Goal: Information Seeking & Learning: Check status

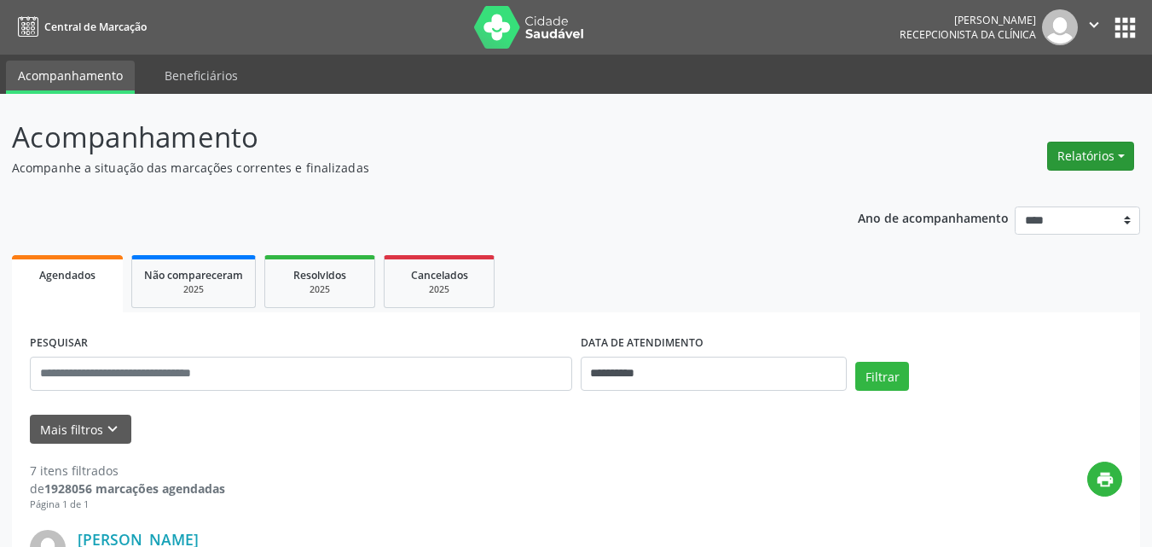
click at [1061, 151] on button "Relatórios" at bounding box center [1090, 156] width 87 height 29
click at [1007, 173] on header "Acompanhamento Acompanhe a situação das marcações correntes e finalizadas Relat…" at bounding box center [576, 146] width 1128 height 61
click at [1079, 162] on button "Relatórios" at bounding box center [1090, 156] width 87 height 29
click at [1023, 190] on link "Agendamentos" at bounding box center [1043, 193] width 183 height 24
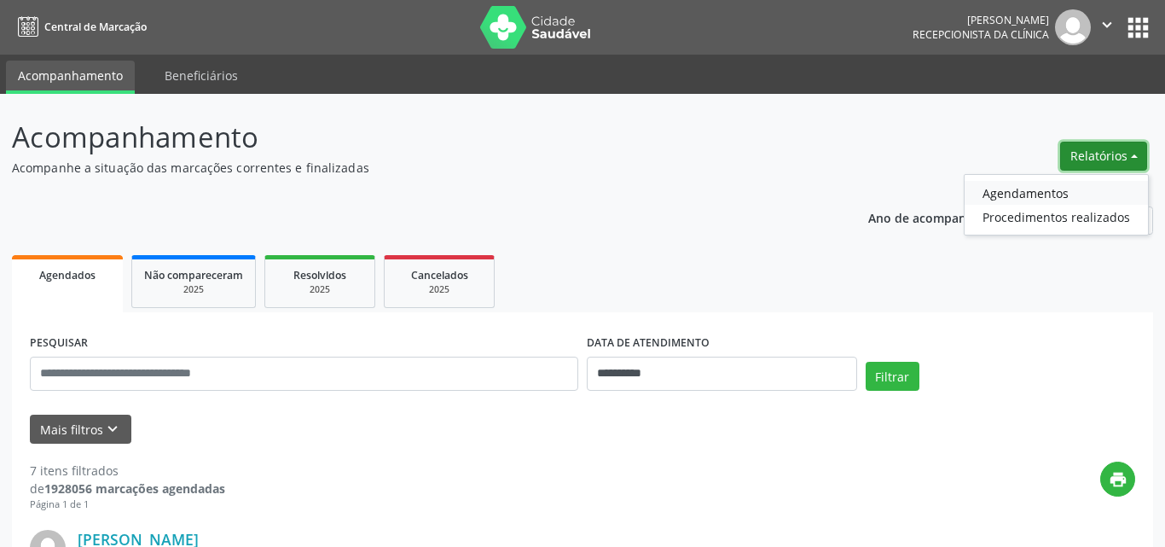
select select "*"
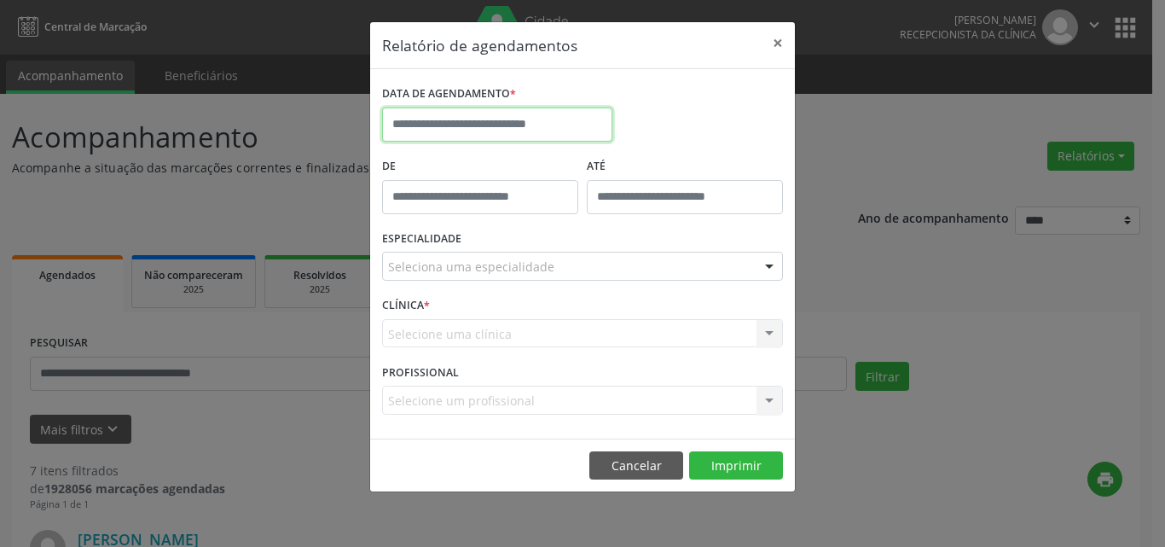
click at [515, 132] on input "text" at bounding box center [497, 124] width 230 height 34
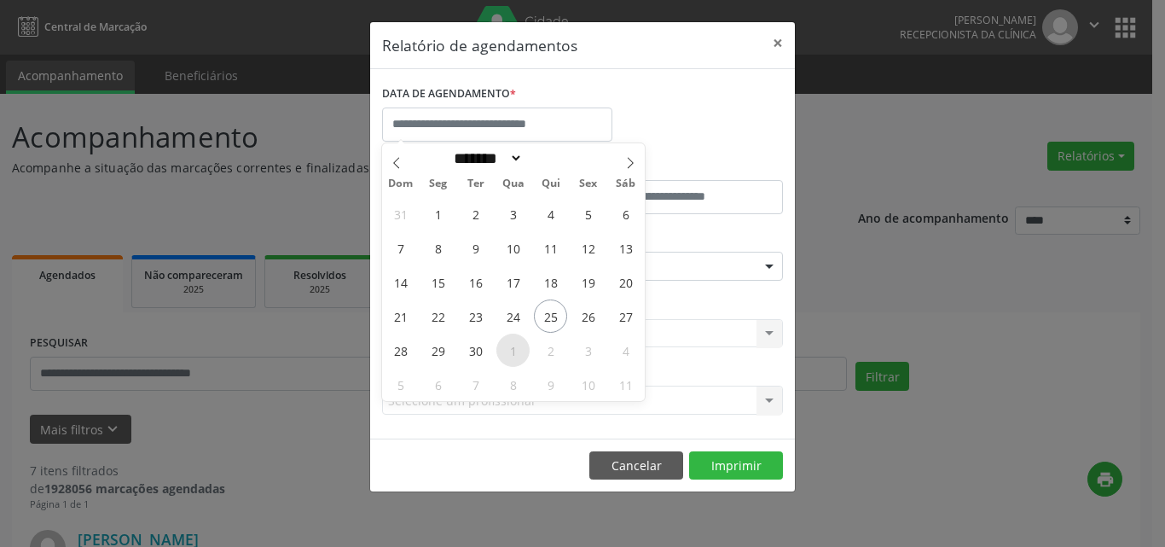
click at [502, 348] on span "1" at bounding box center [512, 349] width 33 height 33
type input "**********"
click at [549, 354] on span "2" at bounding box center [550, 349] width 33 height 33
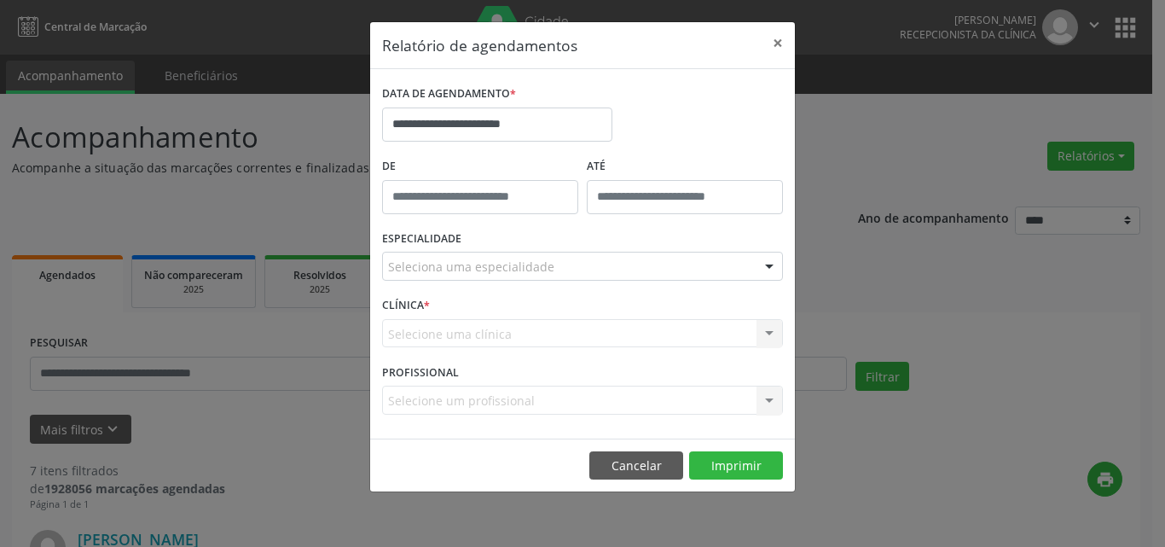
click at [554, 254] on div "Seleciona uma especialidade" at bounding box center [582, 266] width 401 height 29
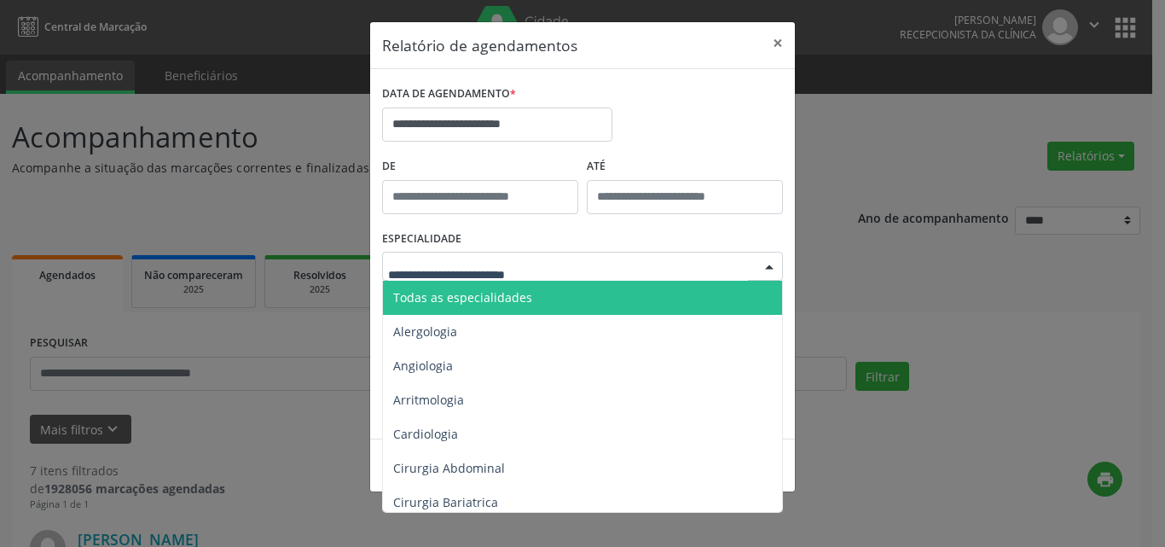
click at [544, 295] on span "Todas as especialidades" at bounding box center [584, 298] width 402 height 34
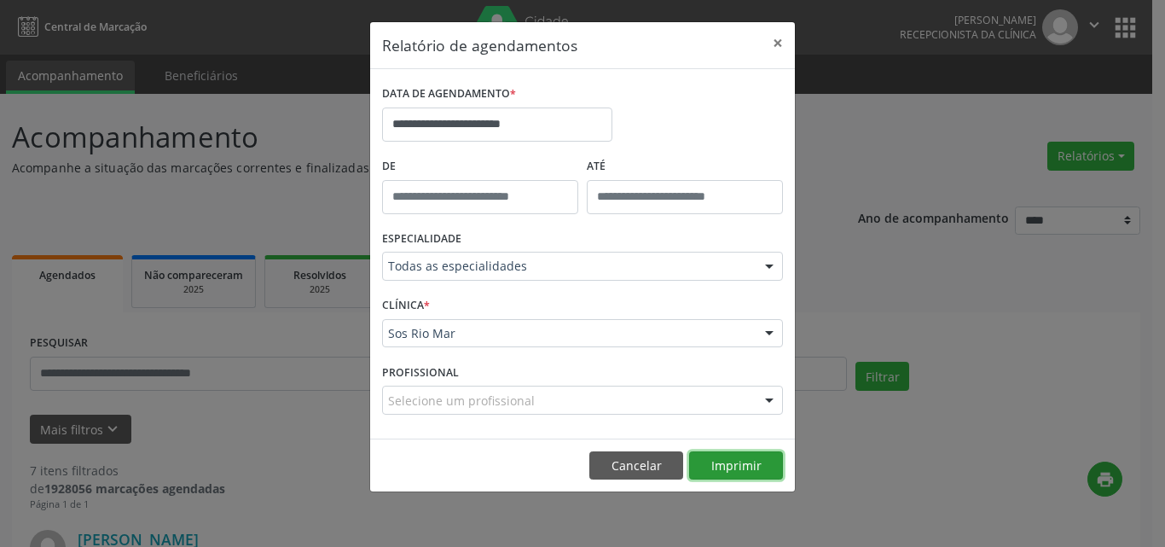
click at [722, 458] on button "Imprimir" at bounding box center [736, 465] width 94 height 29
